Goal: Complete application form

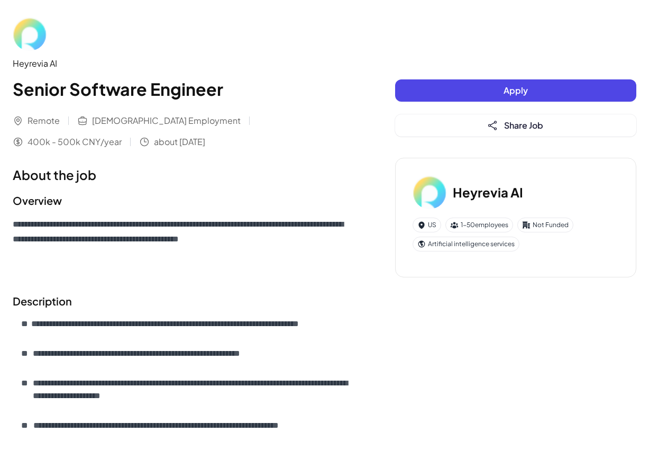
click at [516, 93] on span "Apply" at bounding box center [516, 90] width 24 height 11
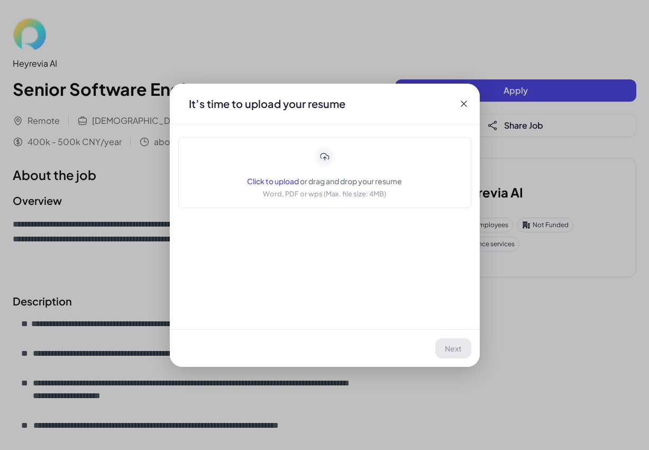
click at [277, 183] on span "Click to upload" at bounding box center [273, 181] width 52 height 10
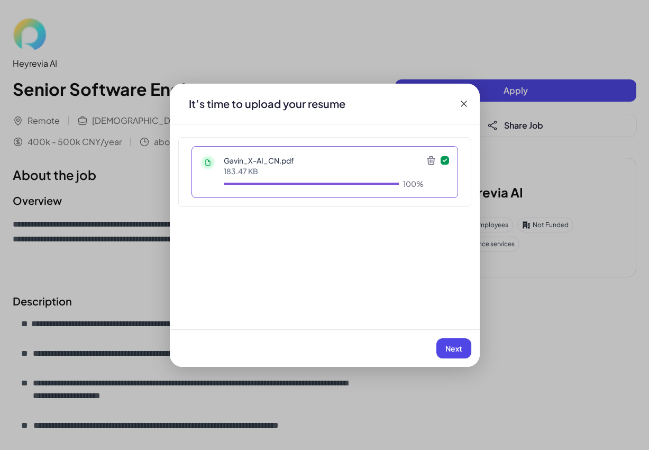
click at [458, 350] on span "Next" at bounding box center [454, 348] width 17 height 10
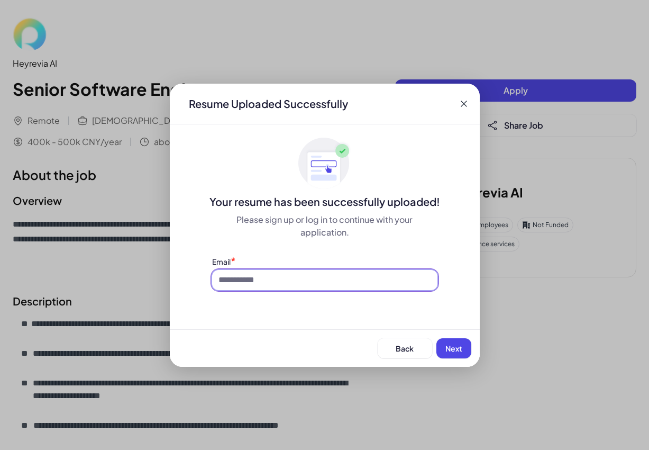
click at [318, 283] on input at bounding box center [324, 280] width 225 height 20
type input "**********"
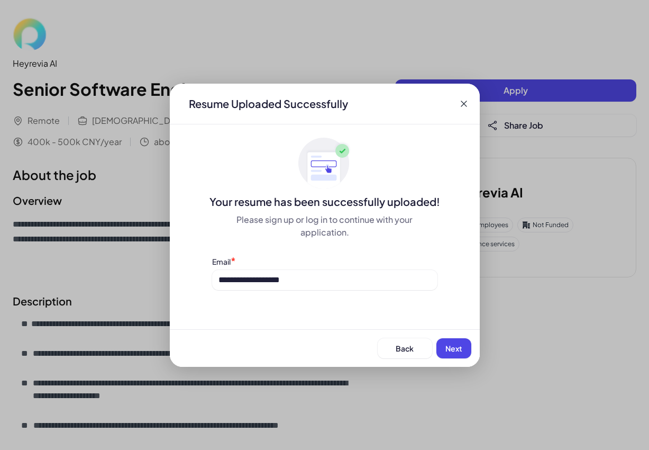
click at [456, 344] on span "Next" at bounding box center [454, 348] width 17 height 10
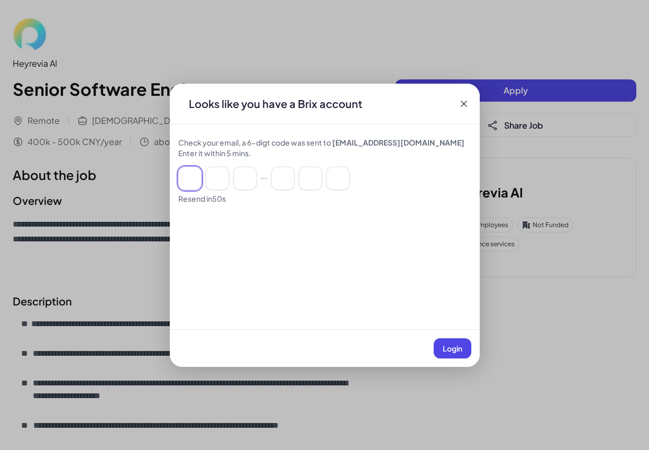
click at [189, 178] on input at bounding box center [189, 178] width 23 height 23
type input "*"
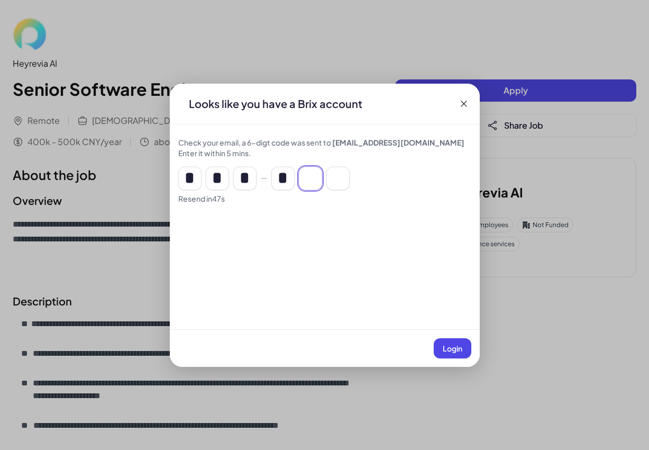
type input "*"
click at [468, 348] on button "Login" at bounding box center [453, 348] width 38 height 20
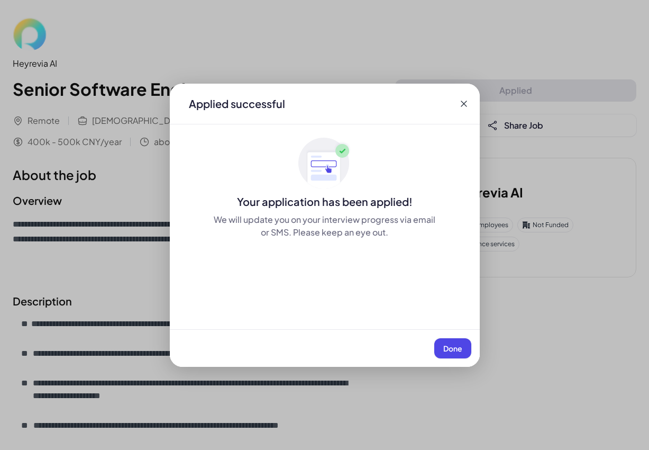
click at [458, 348] on span "Done" at bounding box center [452, 348] width 19 height 10
